Goal: Task Accomplishment & Management: Manage account settings

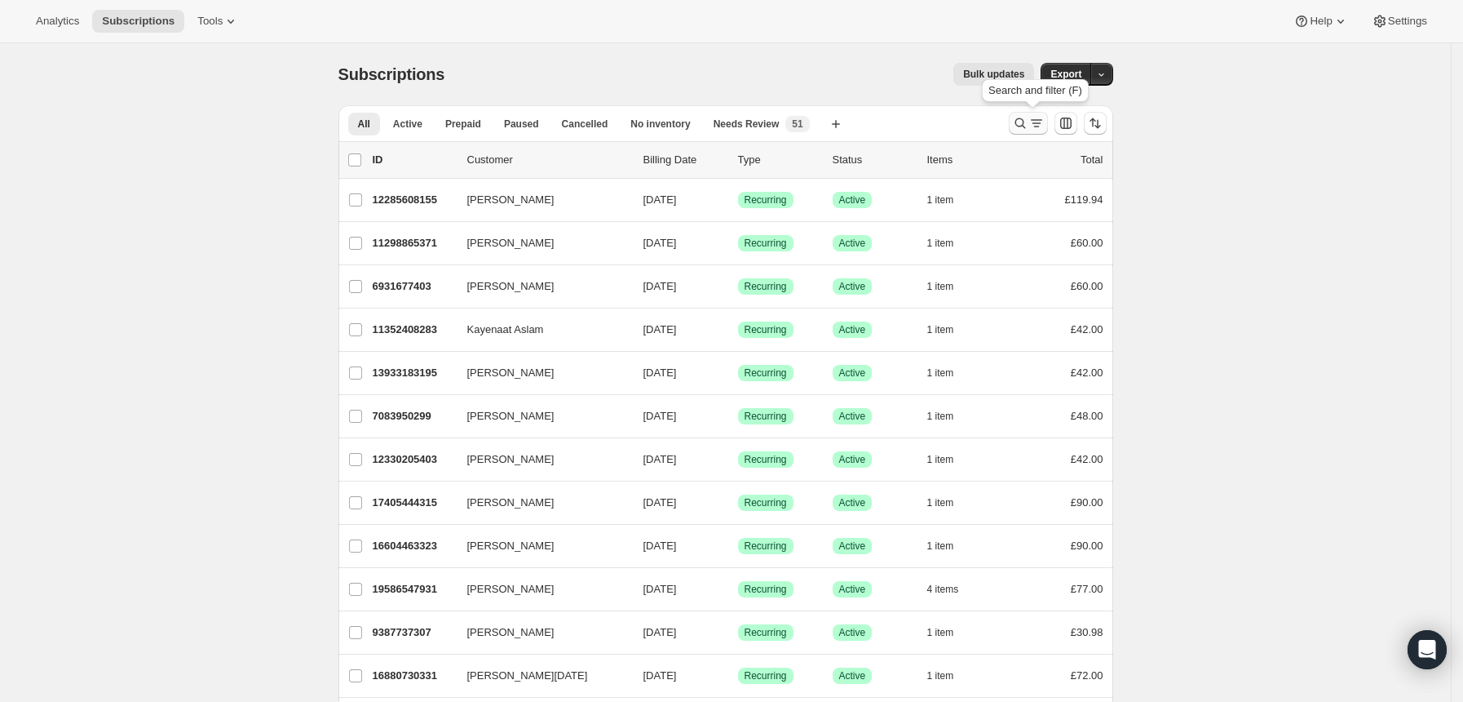
click at [1025, 124] on icon "Search and filter results" at bounding box center [1020, 123] width 16 height 16
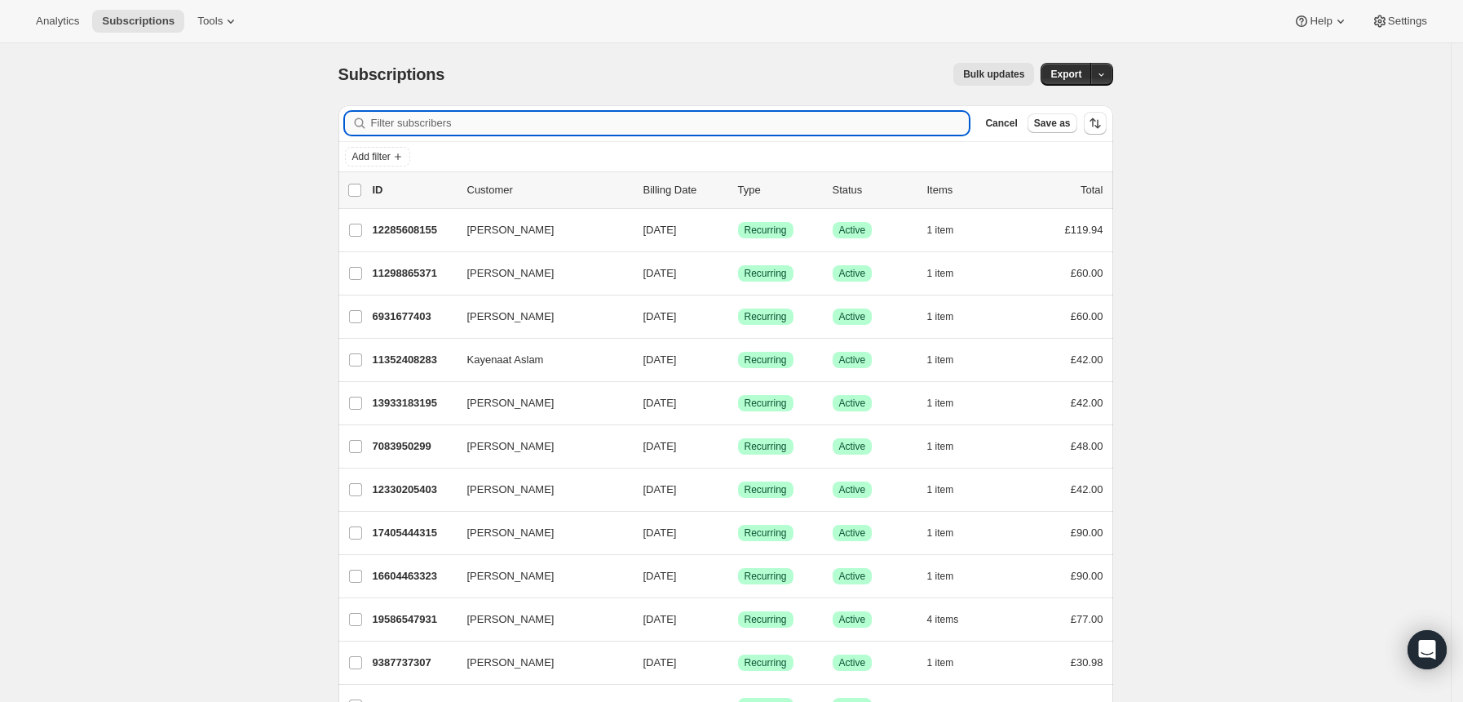
click at [941, 130] on input "Filter subscribers" at bounding box center [670, 123] width 599 height 23
type input "[EMAIL_ADDRESS][DOMAIN_NAME]"
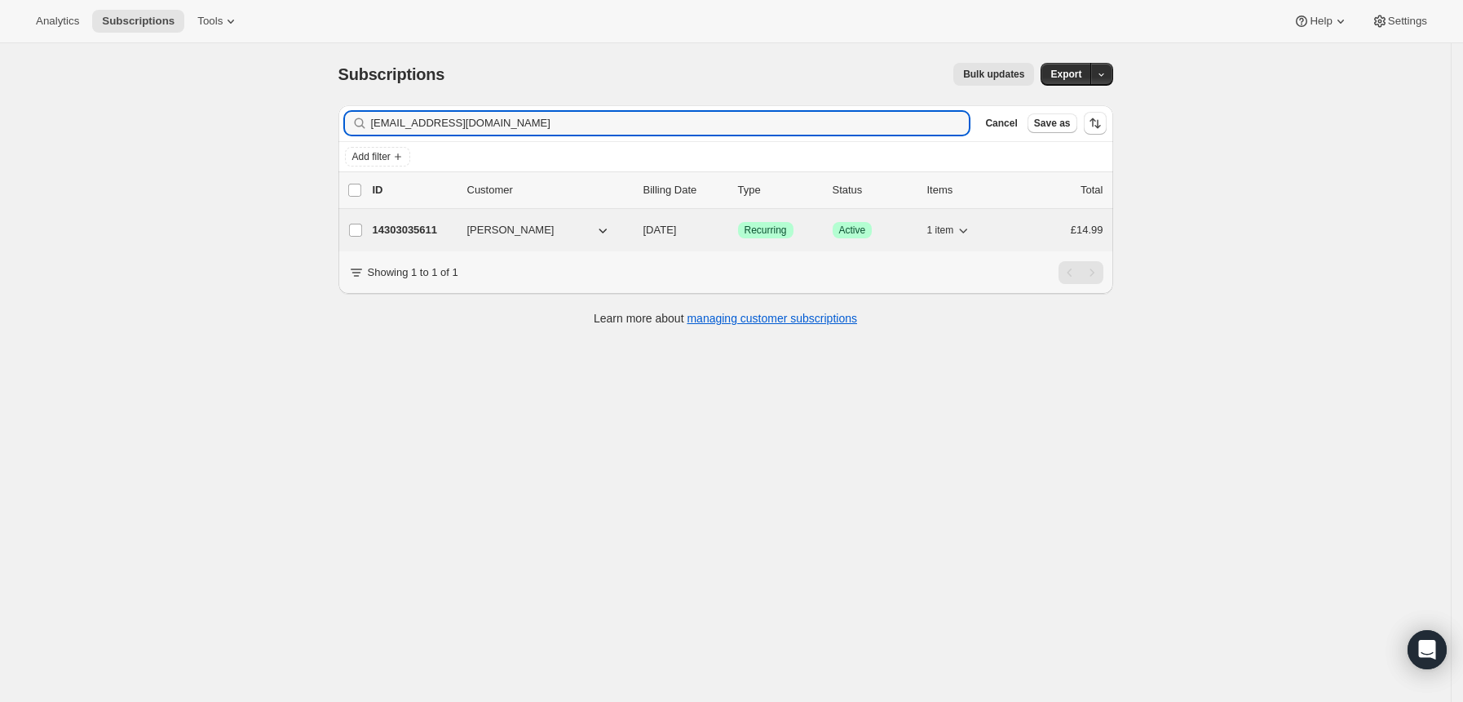
click at [820, 232] on div "Success Recurring" at bounding box center [779, 230] width 82 height 16
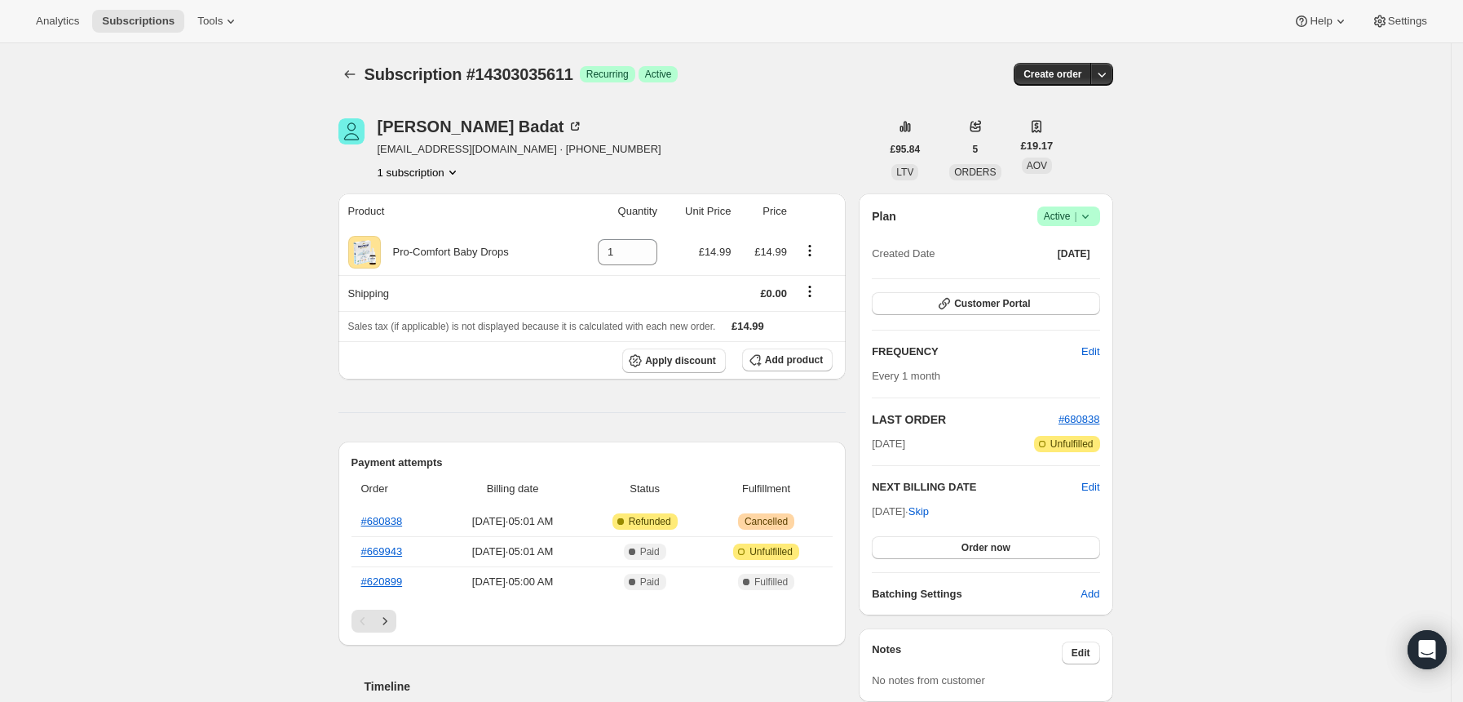
click at [1091, 215] on icon at bounding box center [1086, 216] width 16 height 16
click at [1082, 282] on span "Cancel subscription" at bounding box center [1075, 276] width 92 height 16
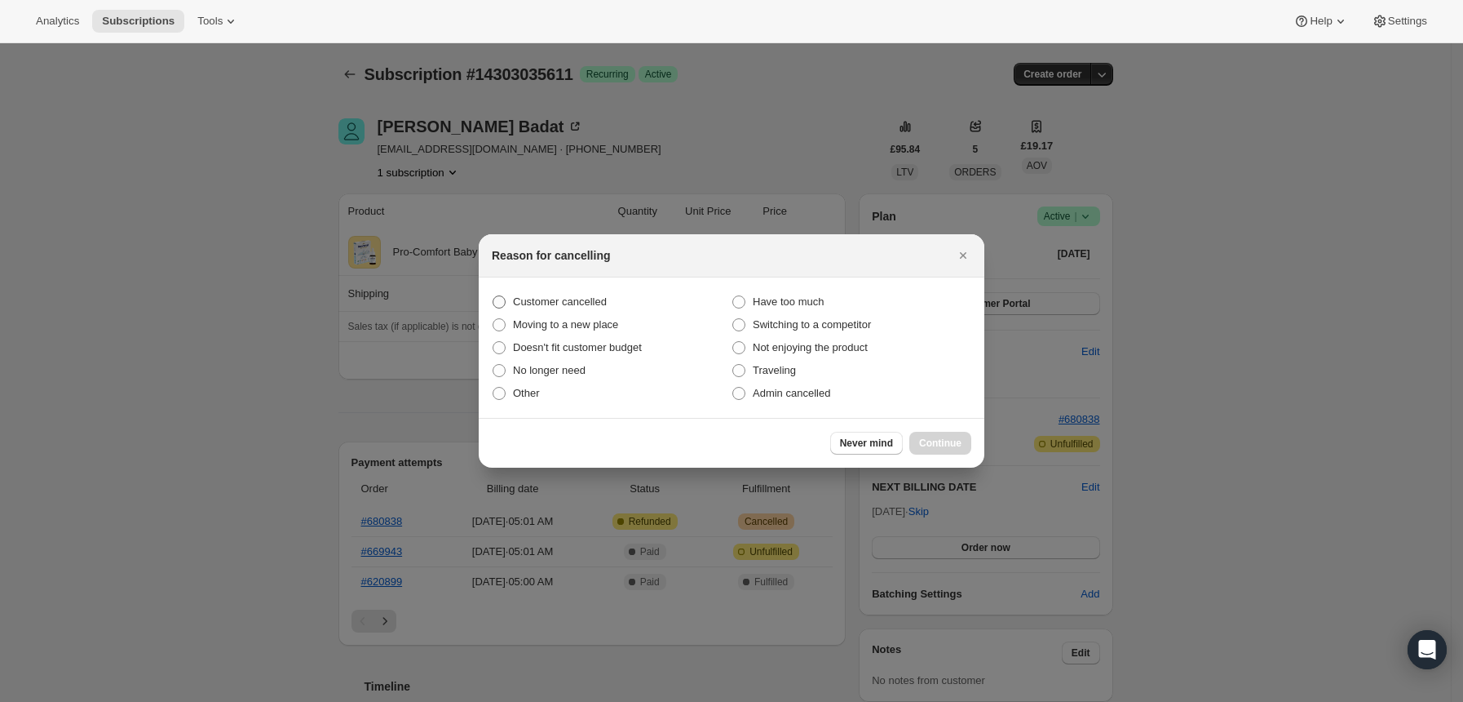
click at [621, 301] on label "Customer cancelled" at bounding box center [612, 301] width 240 height 23
click at [493, 296] on input "Customer cancelled" at bounding box center [493, 295] width 1 height 1
radio input "true"
click at [929, 434] on button "Continue" at bounding box center [941, 443] width 62 height 23
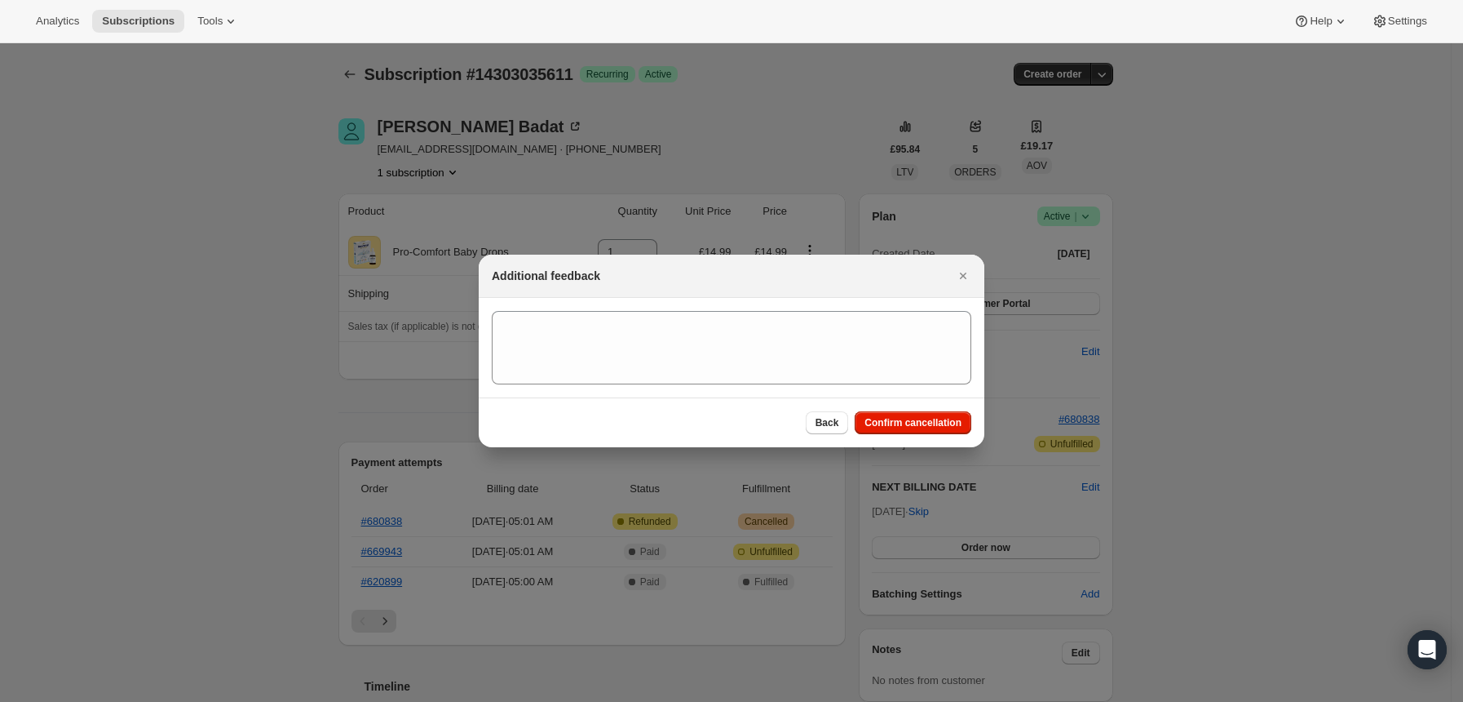
click at [905, 436] on div "Back Confirm cancellation" at bounding box center [732, 422] width 506 height 50
click at [906, 424] on span "Confirm cancellation" at bounding box center [913, 422] width 97 height 13
